Goal: Check status: Check status

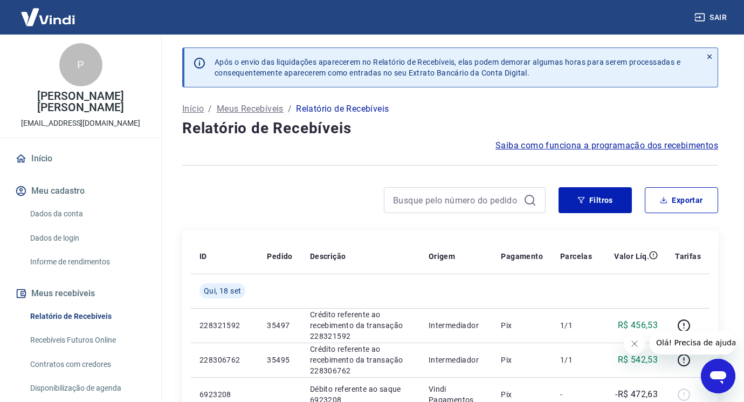
click at [461, 208] on div at bounding box center [465, 200] width 162 height 26
click at [461, 207] on input at bounding box center [456, 200] width 126 height 16
click at [634, 345] on icon "Fechar mensagem da empresa" at bounding box center [634, 343] width 9 height 9
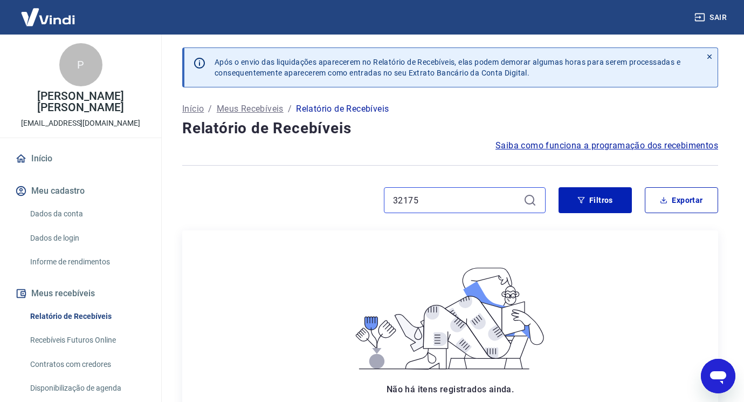
click at [428, 200] on input "32175" at bounding box center [456, 200] width 126 height 16
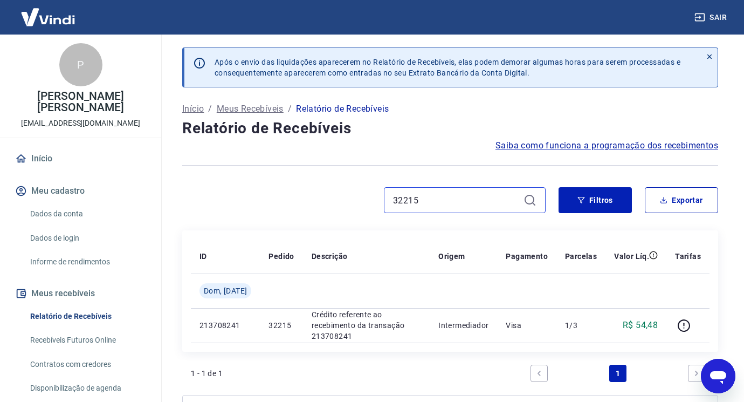
click at [428, 200] on input "32215" at bounding box center [456, 200] width 126 height 16
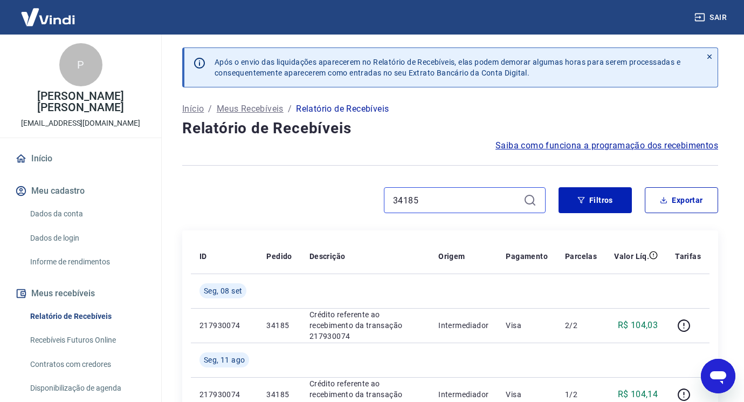
click at [450, 201] on input "34185" at bounding box center [456, 200] width 126 height 16
click at [477, 197] on input "34185" at bounding box center [456, 200] width 126 height 16
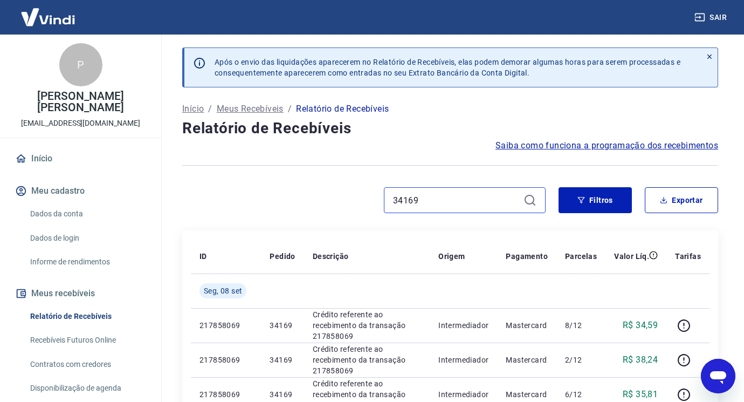
click at [450, 202] on input "34169" at bounding box center [456, 200] width 126 height 16
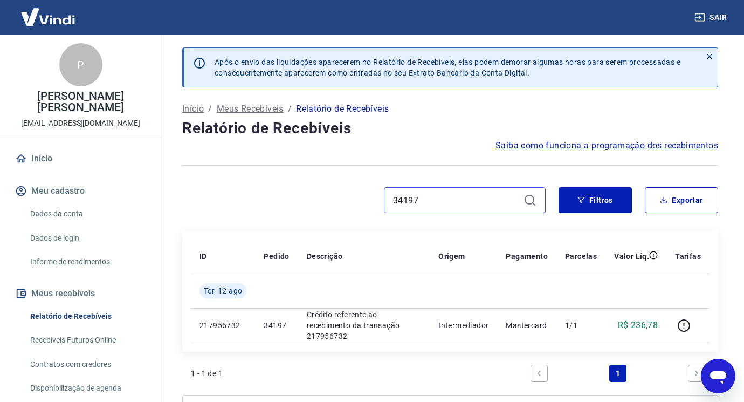
click at [448, 202] on input "34197" at bounding box center [456, 200] width 126 height 16
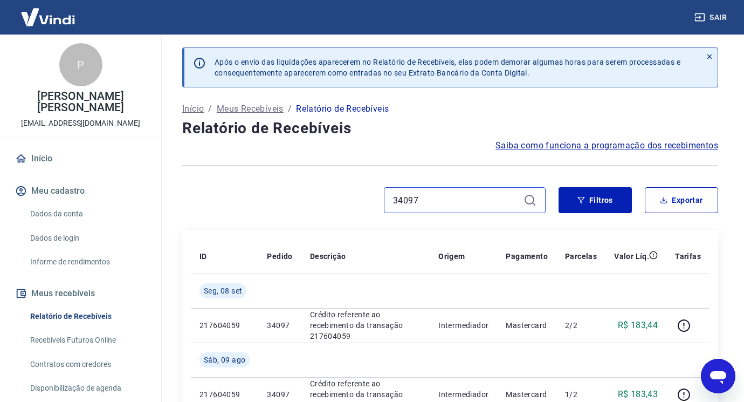
click at [449, 203] on input "34097" at bounding box center [456, 200] width 126 height 16
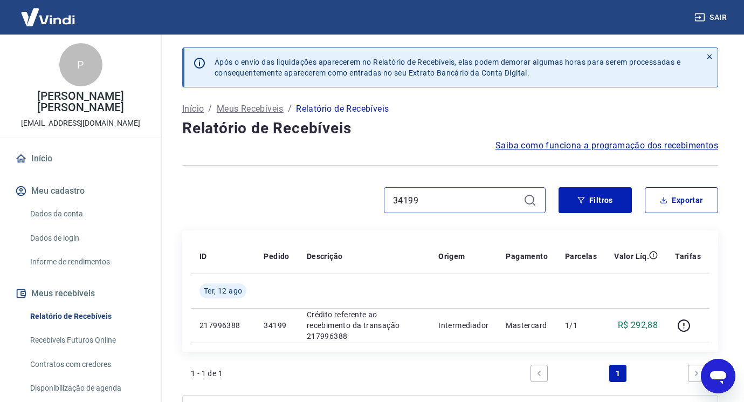
click at [458, 203] on input "34199" at bounding box center [456, 200] width 126 height 16
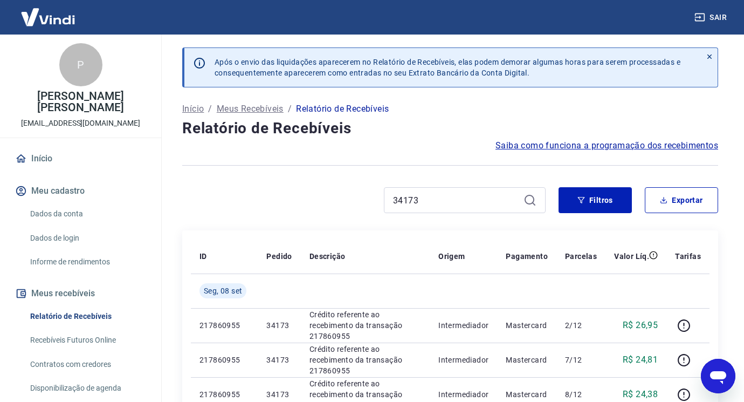
click at [443, 209] on div "34173" at bounding box center [465, 200] width 162 height 26
click at [445, 204] on input "34173" at bounding box center [456, 200] width 126 height 16
click at [437, 204] on input "34147" at bounding box center [456, 200] width 126 height 16
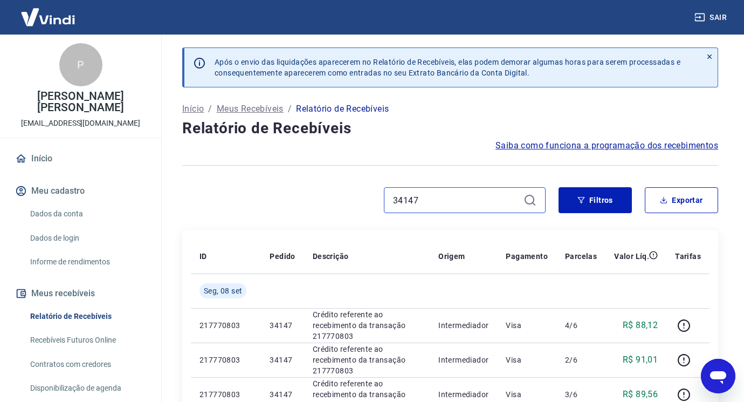
click at [437, 204] on input "34147" at bounding box center [456, 200] width 126 height 16
click at [431, 200] on input "34151" at bounding box center [456, 200] width 126 height 16
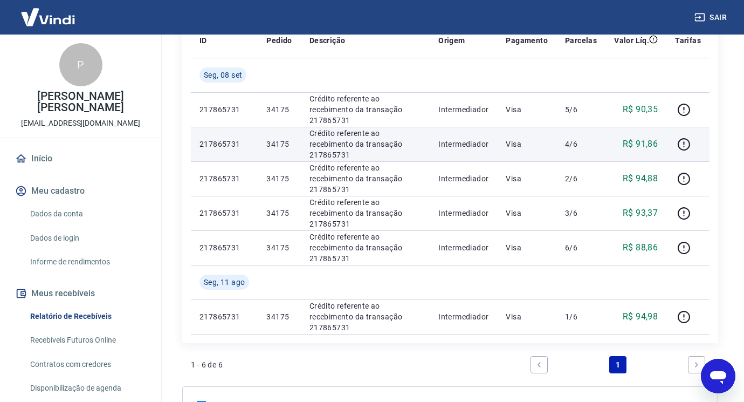
scroll to position [54, 0]
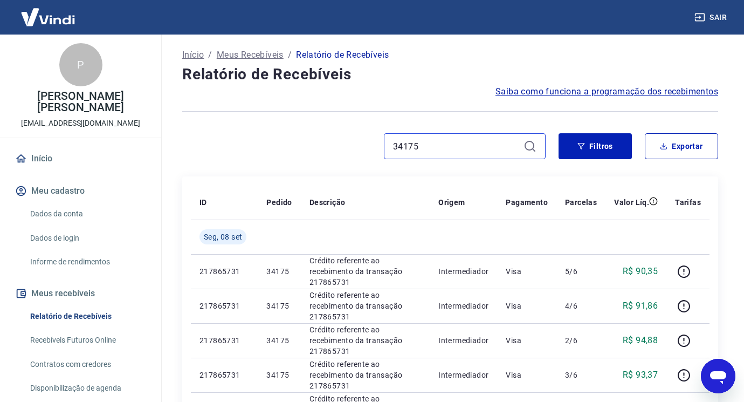
click at [459, 142] on input "34175" at bounding box center [456, 146] width 126 height 16
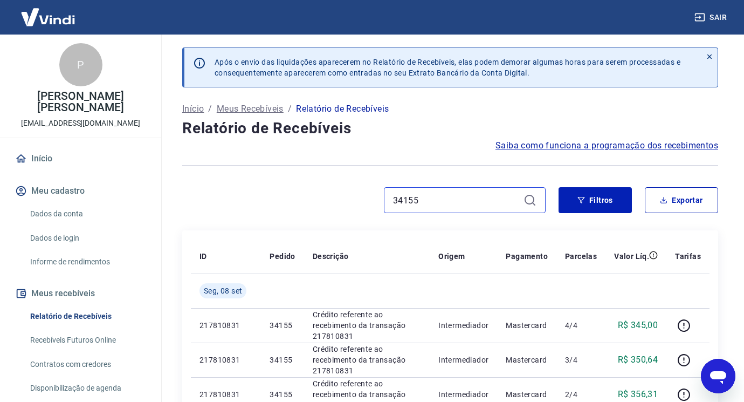
click at [484, 196] on input "34155" at bounding box center [456, 200] width 126 height 16
click at [421, 200] on input "34159" at bounding box center [456, 200] width 126 height 16
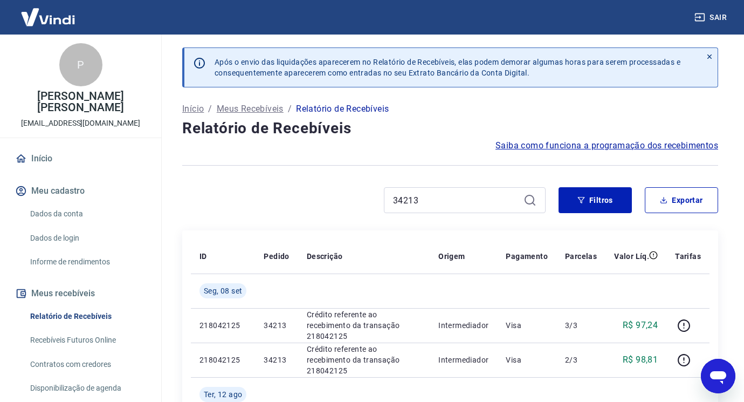
scroll to position [54, 0]
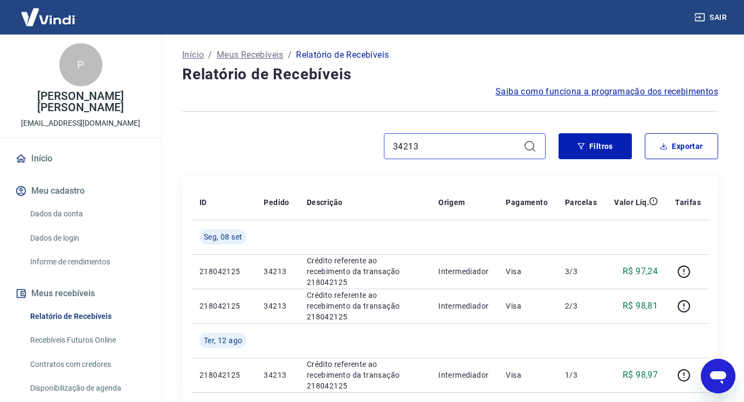
click at [478, 149] on input "34213" at bounding box center [456, 146] width 126 height 16
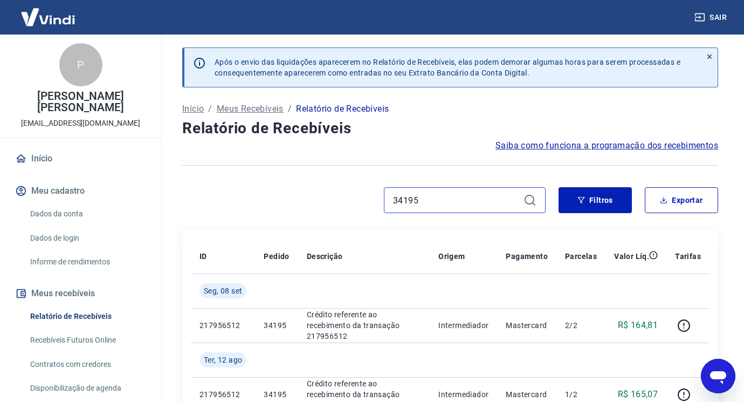
click at [434, 197] on input "34195" at bounding box center [456, 200] width 126 height 16
click at [434, 198] on input "34195" at bounding box center [456, 200] width 126 height 16
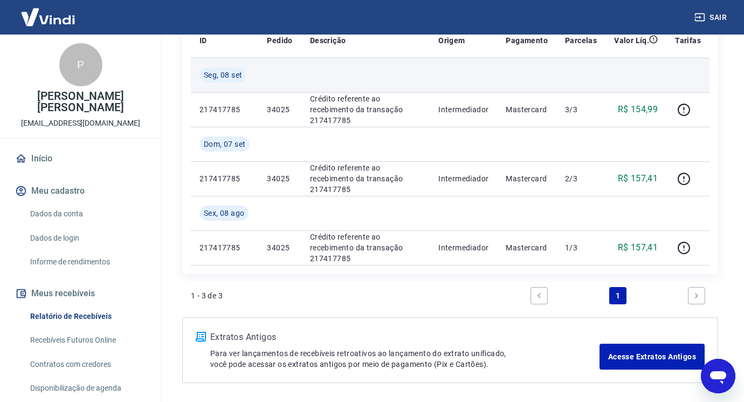
scroll to position [108, 0]
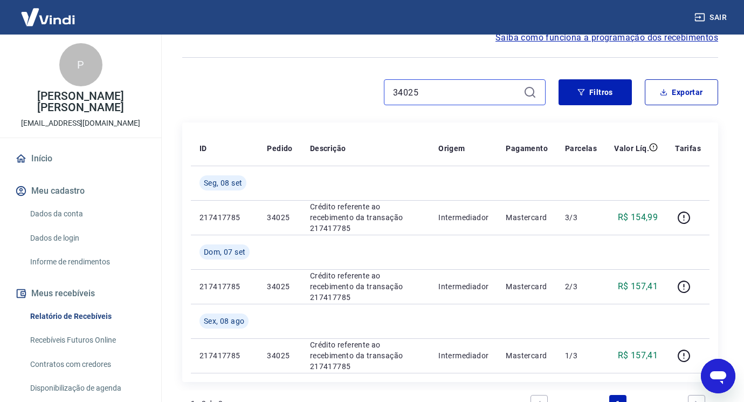
click at [438, 85] on input "34025" at bounding box center [456, 92] width 126 height 16
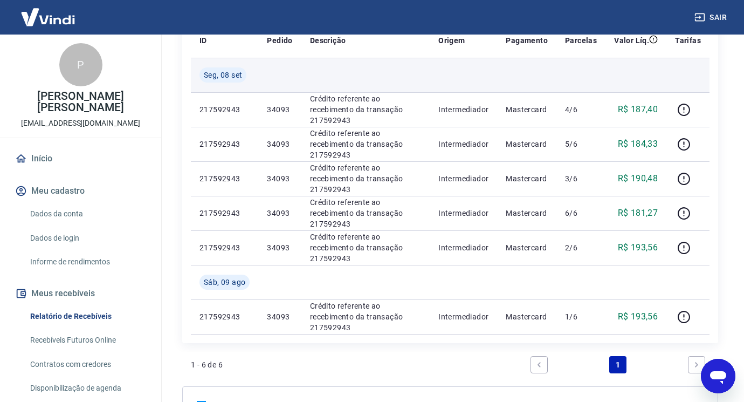
scroll to position [54, 0]
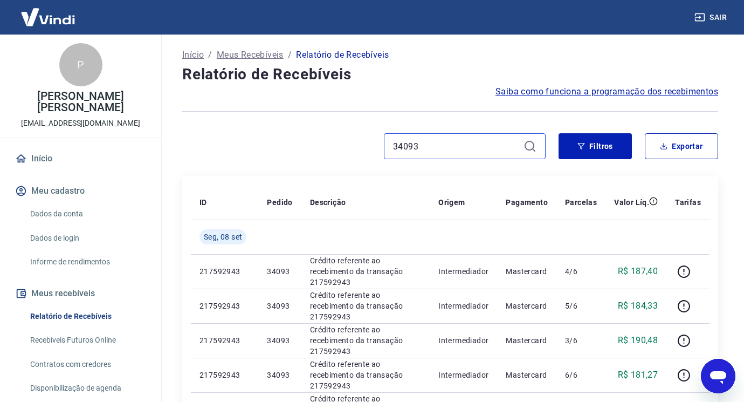
click at [435, 140] on input "34093" at bounding box center [456, 146] width 126 height 16
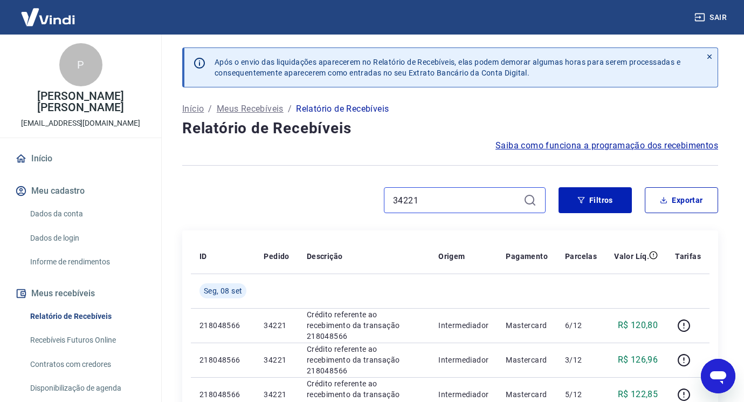
click at [441, 202] on input "34221" at bounding box center [456, 200] width 126 height 16
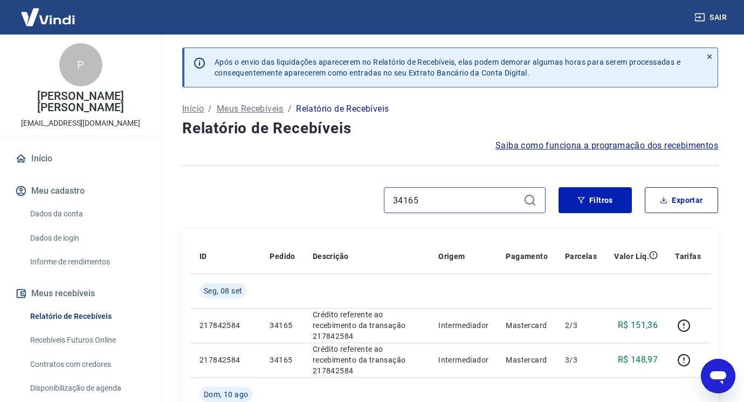
click at [438, 200] on input "34165" at bounding box center [456, 200] width 126 height 16
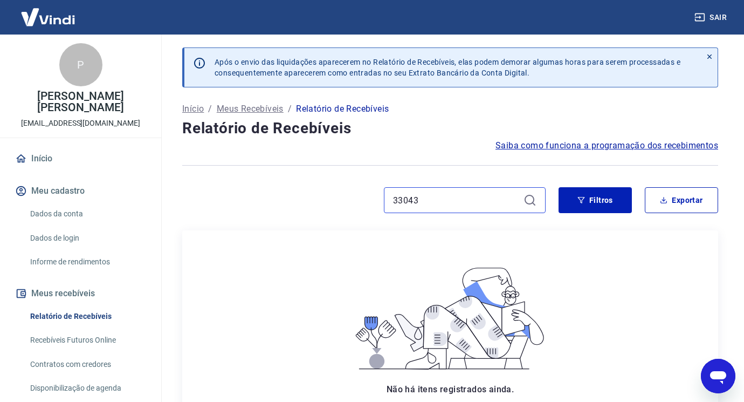
click at [468, 204] on input "33043" at bounding box center [456, 200] width 126 height 16
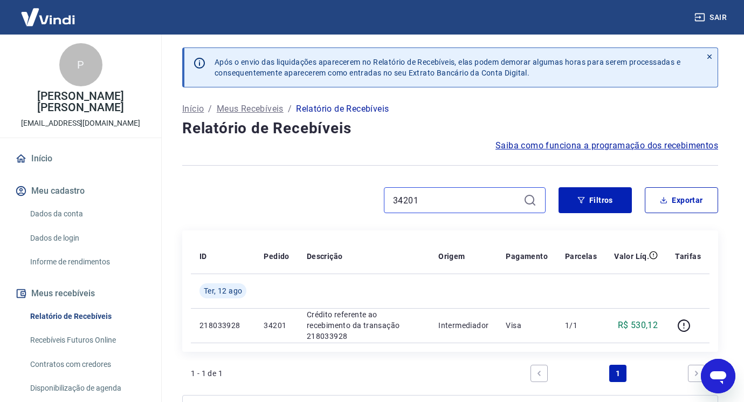
click at [435, 202] on input "34201" at bounding box center [456, 200] width 126 height 16
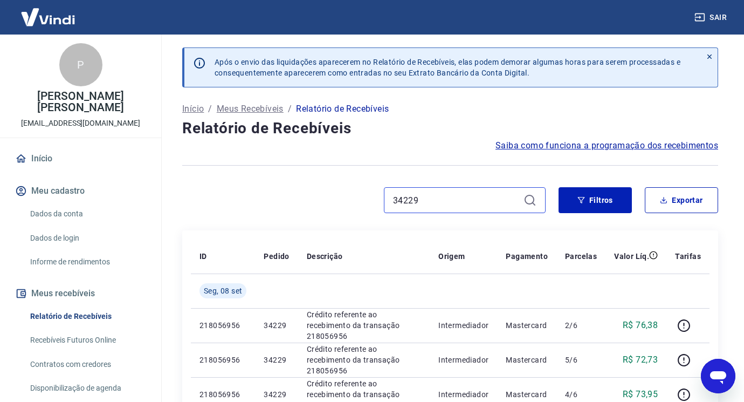
click at [445, 205] on input "34229" at bounding box center [456, 200] width 126 height 16
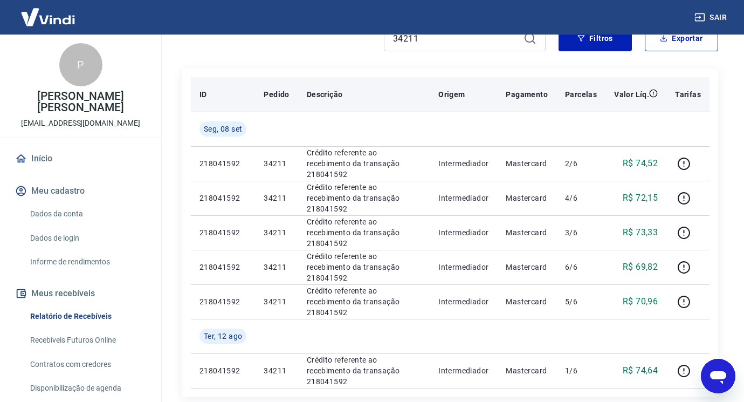
scroll to position [108, 0]
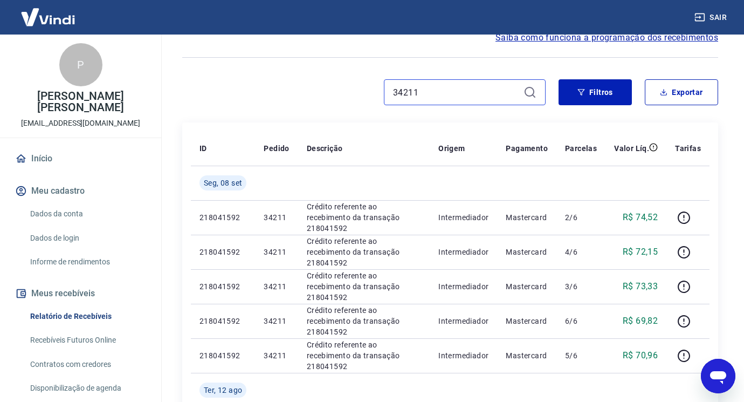
click at [454, 92] on input "34211" at bounding box center [456, 92] width 126 height 16
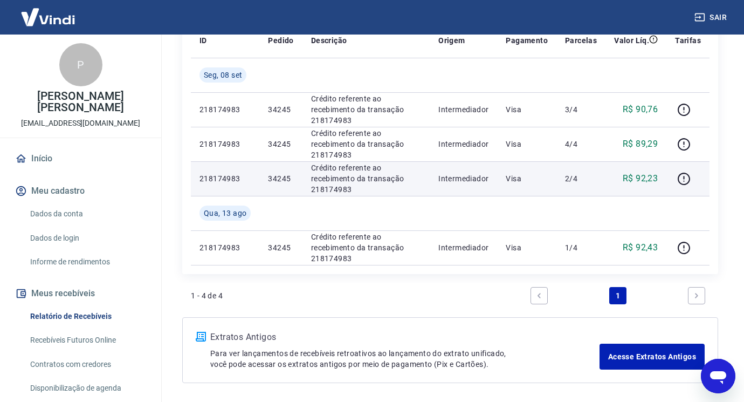
scroll to position [54, 0]
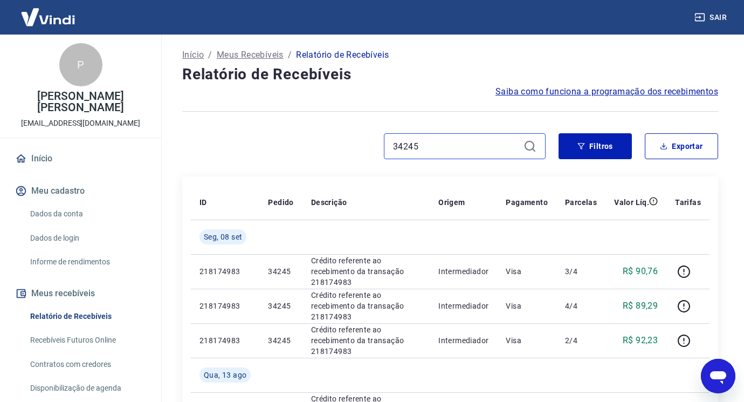
click at [466, 146] on input "34245" at bounding box center [456, 146] width 126 height 16
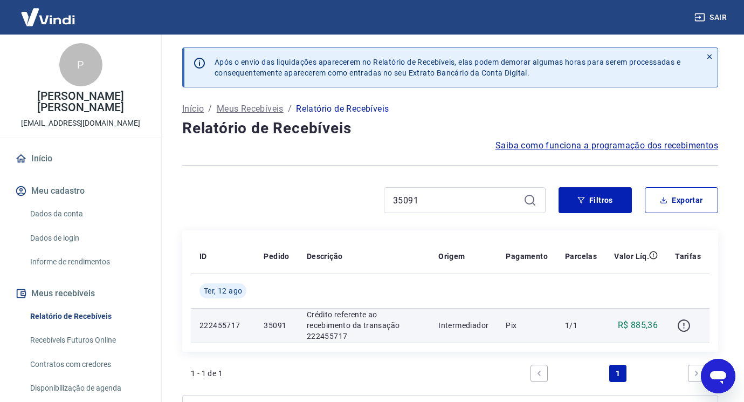
click at [675, 327] on td at bounding box center [688, 325] width 43 height 35
click at [681, 325] on icon "button" at bounding box center [683, 325] width 13 height 13
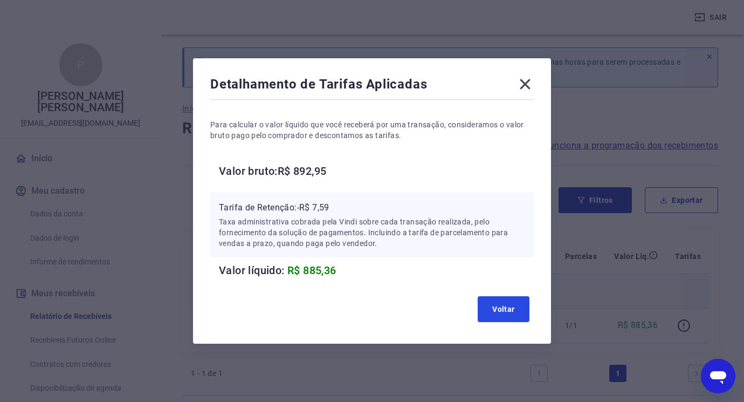
click at [486, 303] on button "Voltar" at bounding box center [504, 309] width 52 height 26
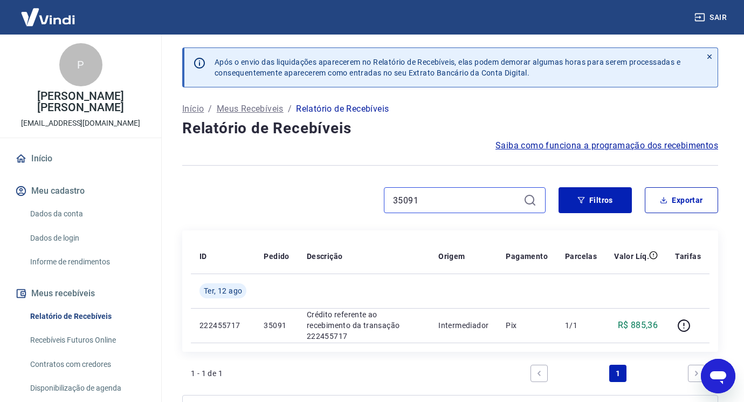
click at [484, 203] on input "35091" at bounding box center [456, 200] width 126 height 16
click at [471, 198] on input "34965" at bounding box center [456, 200] width 126 height 16
click at [461, 201] on input "35077" at bounding box center [456, 200] width 126 height 16
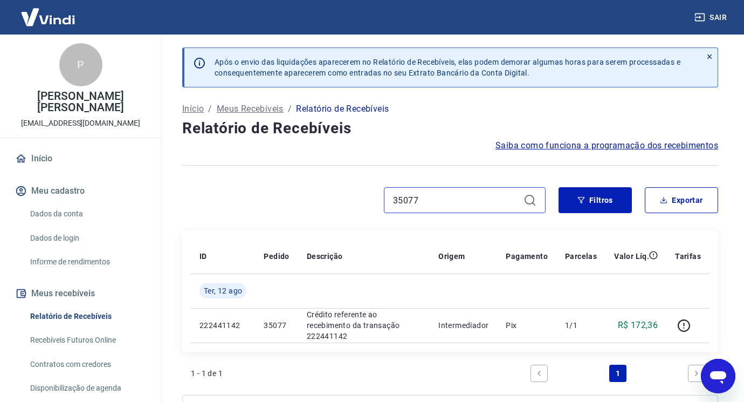
click at [461, 201] on input "35077" at bounding box center [456, 200] width 126 height 16
click at [445, 202] on input "35065" at bounding box center [456, 200] width 126 height 16
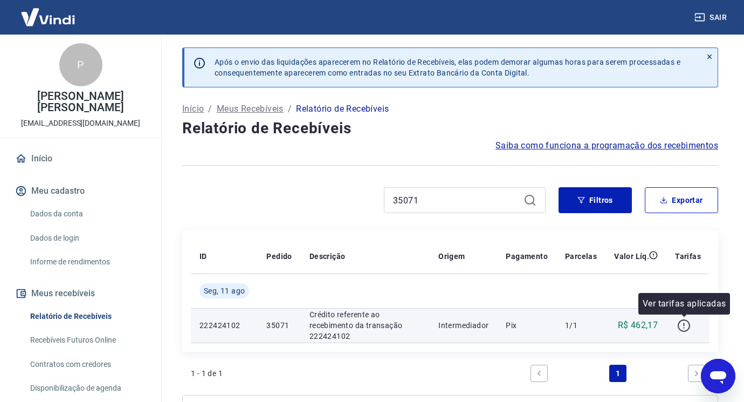
click at [683, 326] on icon "button" at bounding box center [683, 325] width 13 height 13
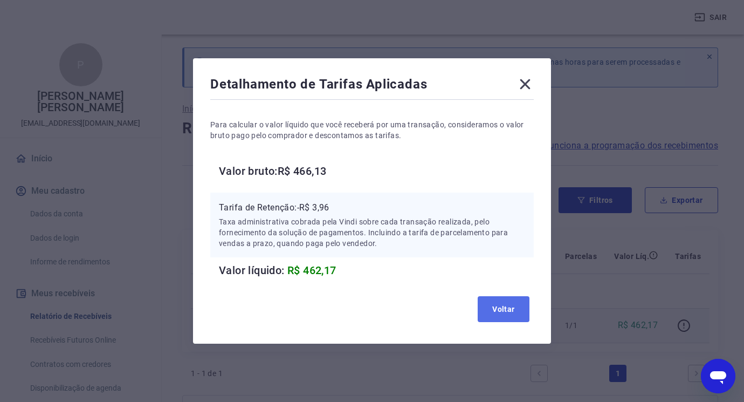
click at [518, 308] on button "Voltar" at bounding box center [504, 309] width 52 height 26
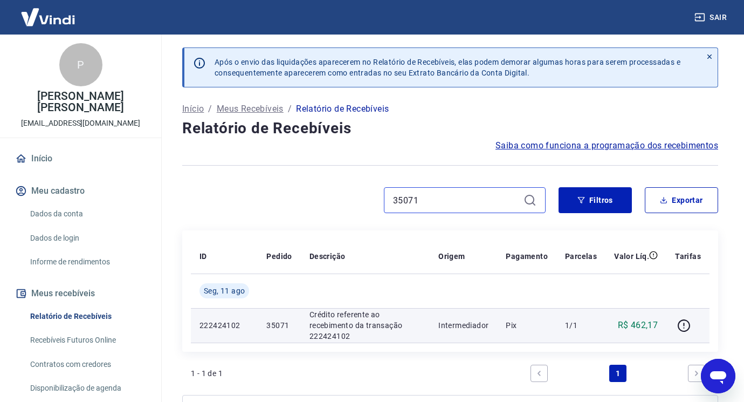
click at [433, 201] on input "35071" at bounding box center [456, 200] width 126 height 16
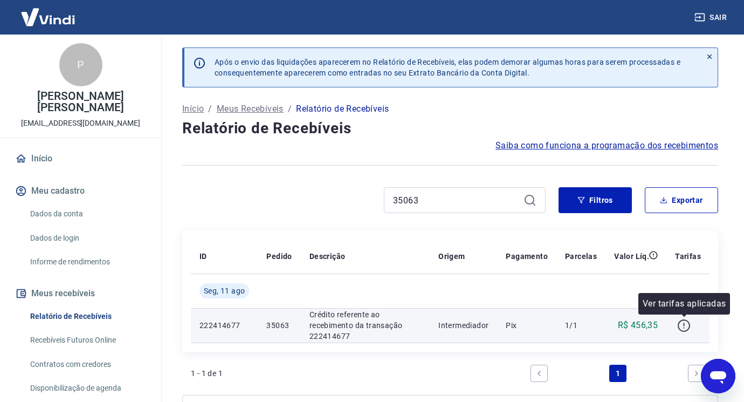
click at [690, 330] on icon "button" at bounding box center [683, 325] width 13 height 13
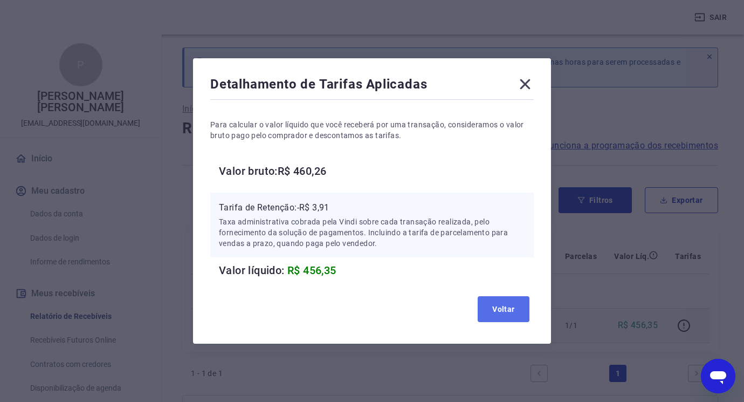
click at [520, 312] on button "Voltar" at bounding box center [504, 309] width 52 height 26
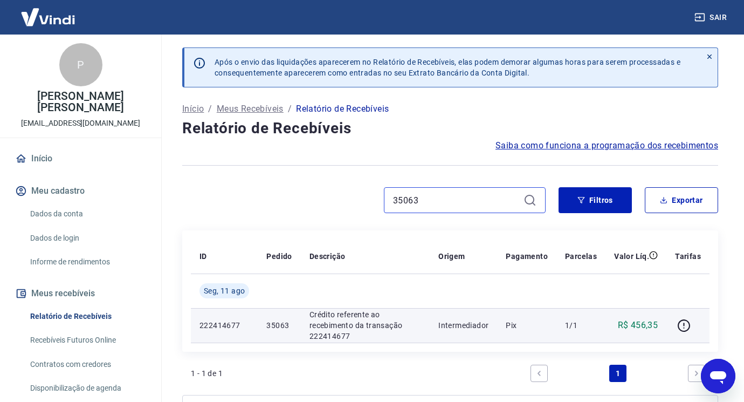
click at [438, 201] on input "35063" at bounding box center [456, 200] width 126 height 16
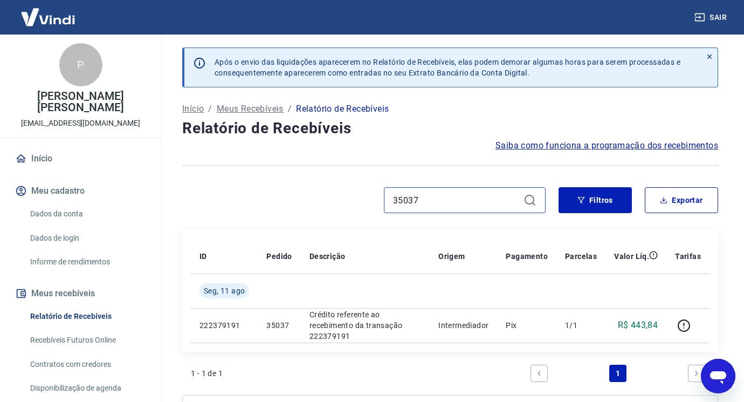
click at [434, 201] on input "35037" at bounding box center [456, 200] width 126 height 16
click at [438, 201] on input "35043" at bounding box center [456, 200] width 126 height 16
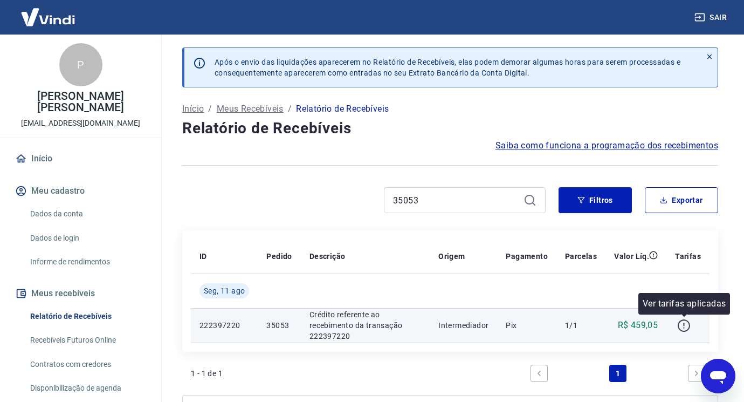
click at [681, 325] on icon "button" at bounding box center [683, 325] width 13 height 13
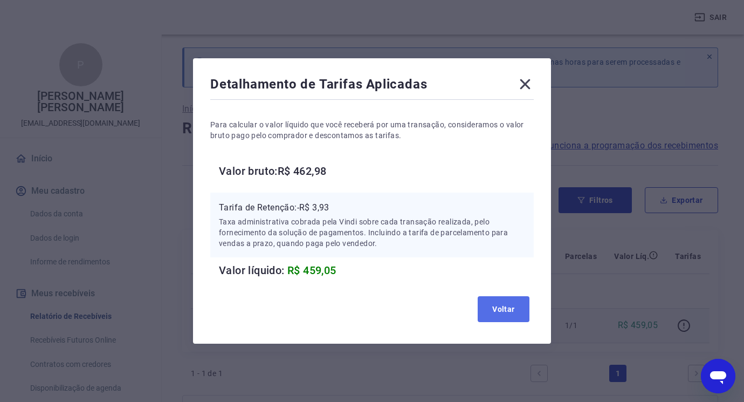
click at [490, 308] on button "Voltar" at bounding box center [504, 309] width 52 height 26
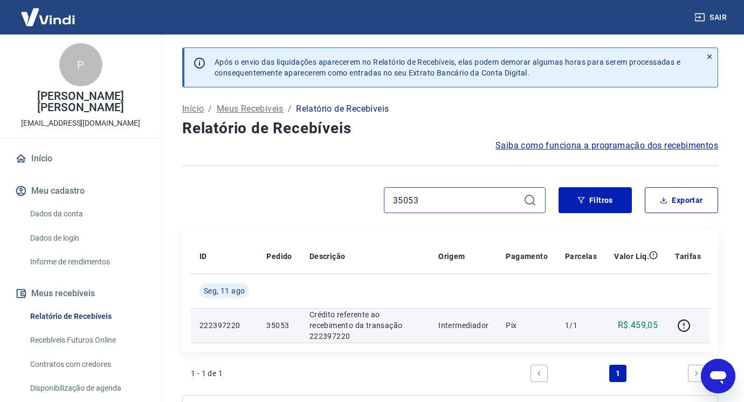
click at [436, 202] on input "35053" at bounding box center [456, 200] width 126 height 16
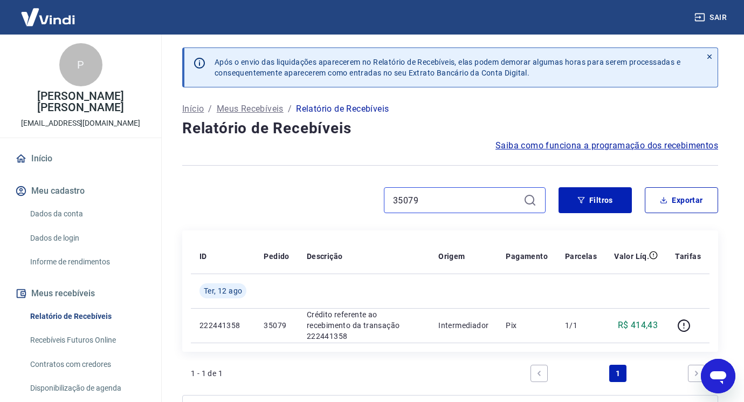
click at [422, 199] on input "35079" at bounding box center [456, 200] width 126 height 16
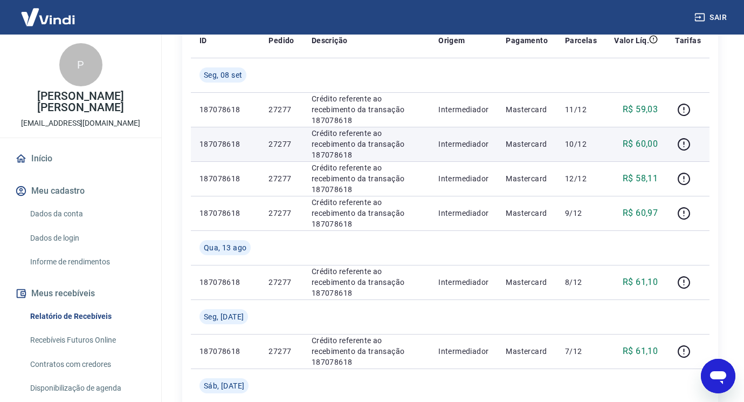
scroll to position [108, 0]
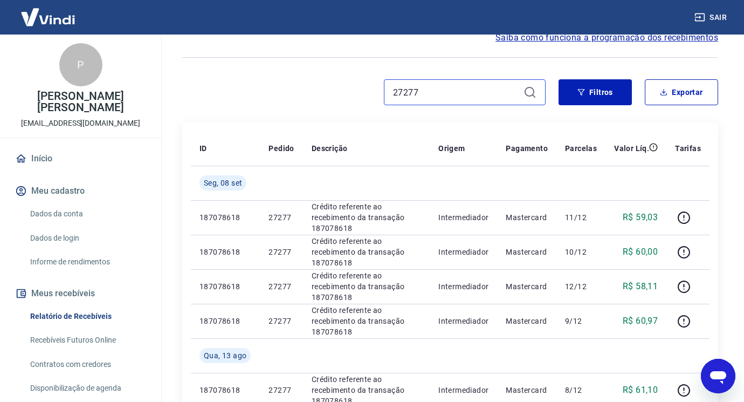
click at [471, 99] on input "27277" at bounding box center [456, 92] width 126 height 16
click at [470, 99] on input "27277" at bounding box center [456, 92] width 126 height 16
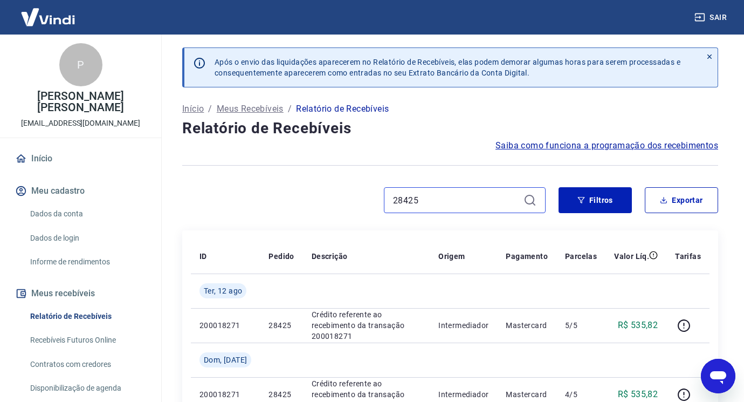
click at [491, 203] on input "28425" at bounding box center [456, 200] width 126 height 16
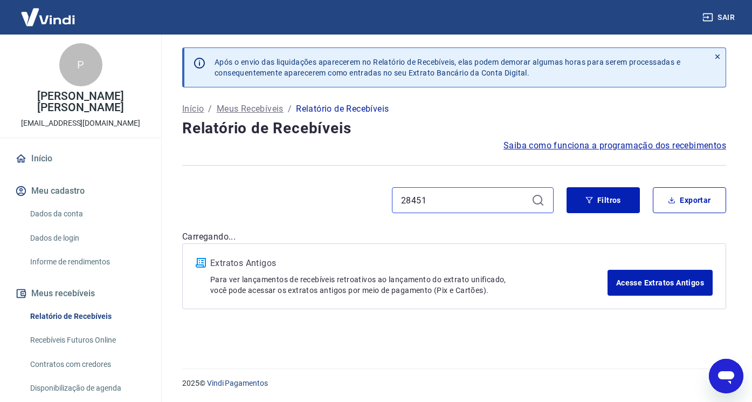
type input "28451"
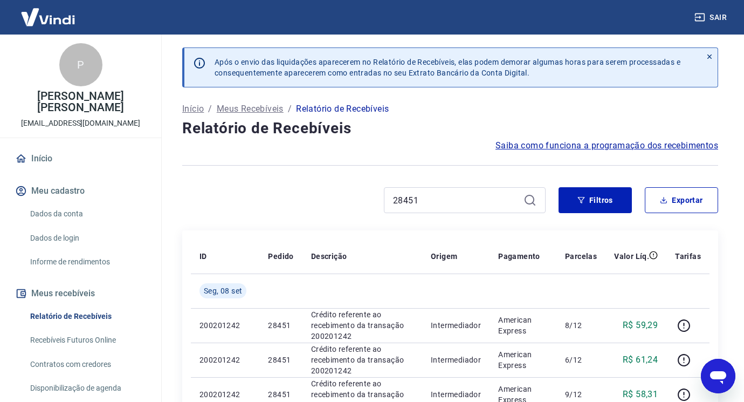
scroll to position [216, 0]
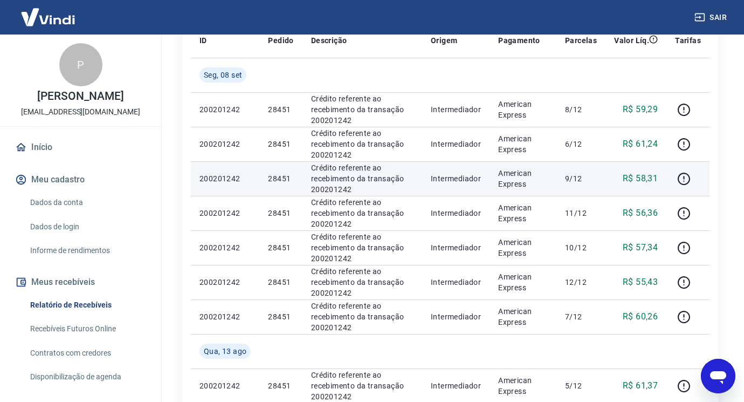
scroll to position [54, 0]
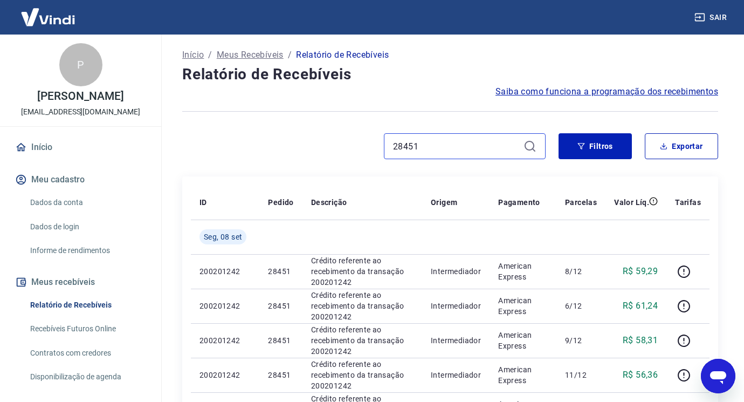
click at [430, 147] on input "28451" at bounding box center [456, 146] width 126 height 16
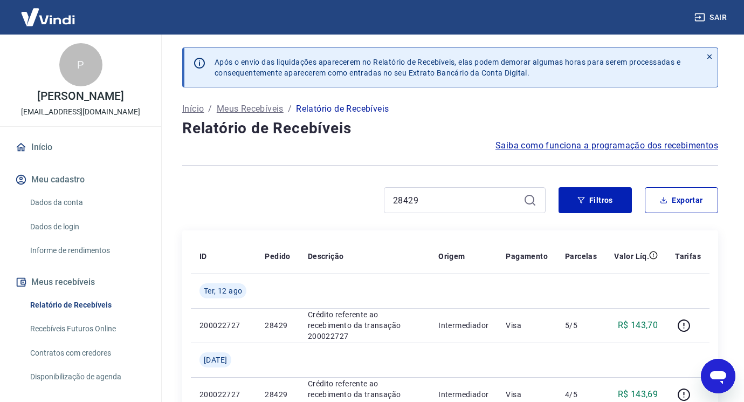
drag, startPoint x: 455, startPoint y: 209, endPoint x: 454, endPoint y: 196, distance: 12.4
click at [455, 209] on div "28429" at bounding box center [465, 200] width 162 height 26
click at [454, 196] on input "28429" at bounding box center [456, 200] width 126 height 16
click at [486, 205] on input "28435" at bounding box center [456, 200] width 126 height 16
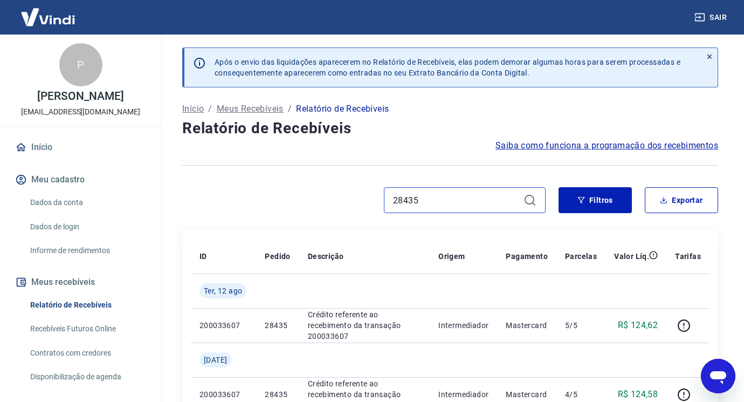
click at [486, 205] on input "28435" at bounding box center [456, 200] width 126 height 16
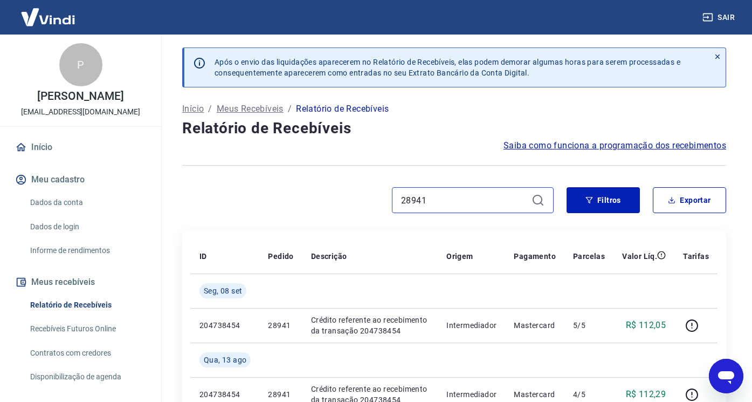
type input "28941"
